Goal: Task Accomplishment & Management: Use online tool/utility

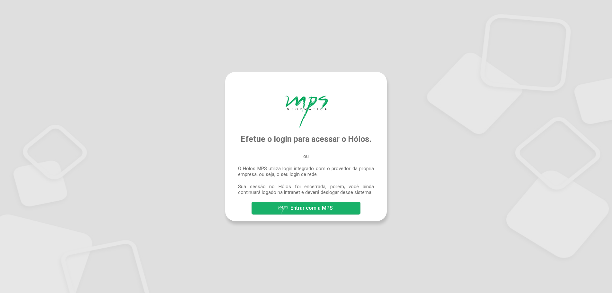
drag, startPoint x: 311, startPoint y: 207, endPoint x: 318, endPoint y: 210, distance: 7.5
click at [311, 207] on span "Entrar com a MPS" at bounding box center [312, 208] width 42 height 6
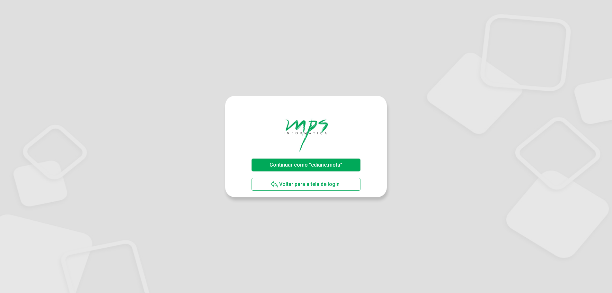
drag, startPoint x: 314, startPoint y: 167, endPoint x: 319, endPoint y: 167, distance: 4.8
click at [314, 167] on span "Continuar como "ediane.mota"" at bounding box center [306, 165] width 73 height 6
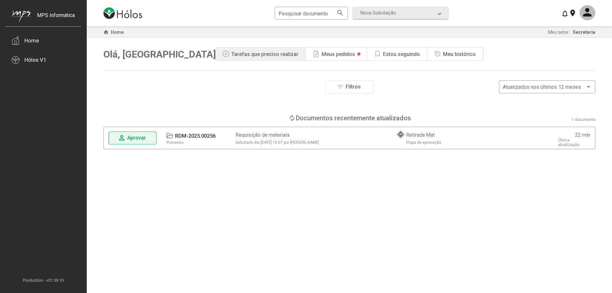
click at [143, 137] on span "Aprovar" at bounding box center [136, 138] width 19 height 6
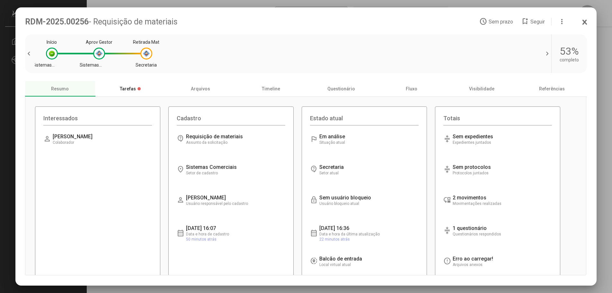
click at [129, 90] on div "Tarefas" at bounding box center [130, 88] width 70 height 15
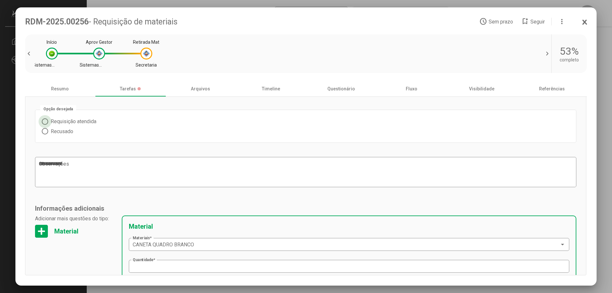
click at [45, 122] on span at bounding box center [45, 121] width 6 height 6
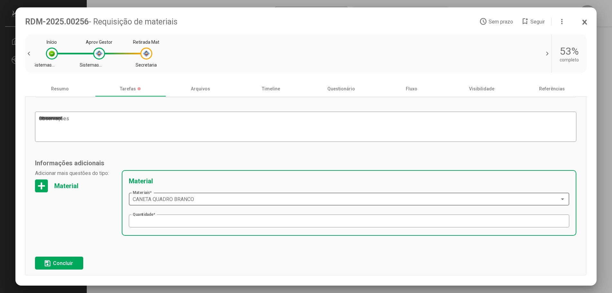
scroll to position [50, 0]
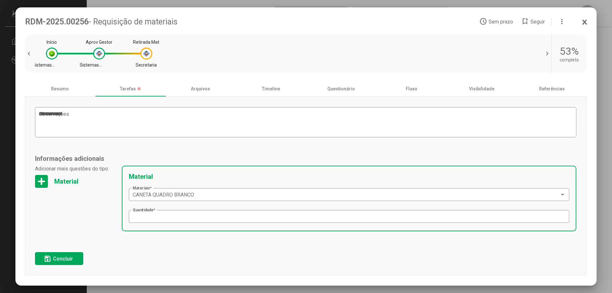
click at [68, 259] on span "Concluir" at bounding box center [63, 259] width 20 height 6
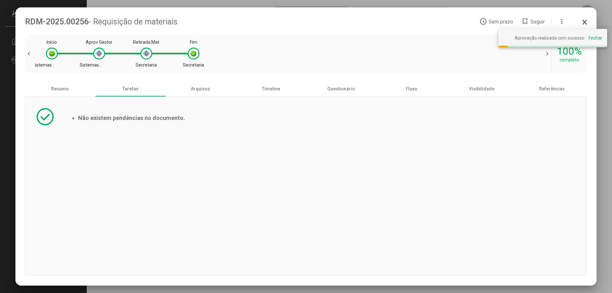
scroll to position [0, 0]
